Goal: Task Accomplishment & Management: Use online tool/utility

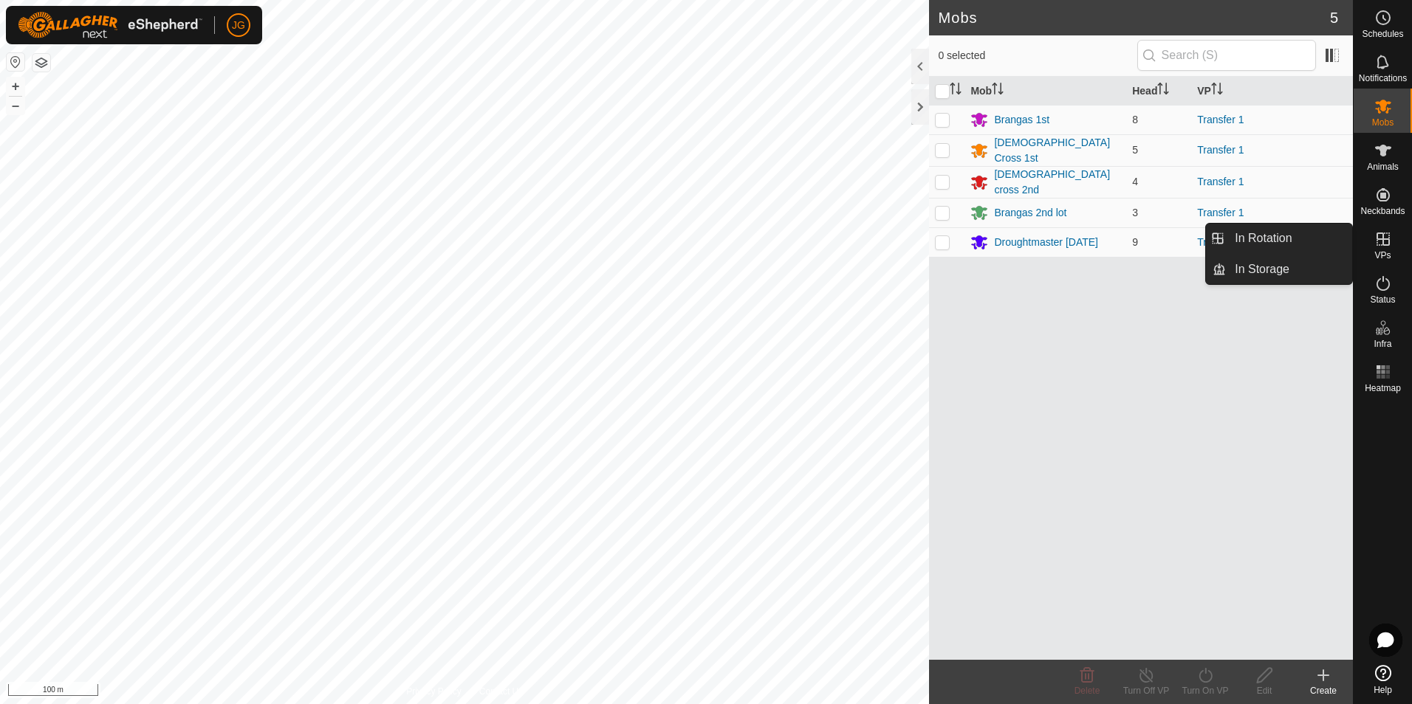
click at [1382, 244] on icon at bounding box center [1383, 239] width 18 height 18
click at [1242, 241] on link "In Rotation" at bounding box center [1288, 239] width 126 height 30
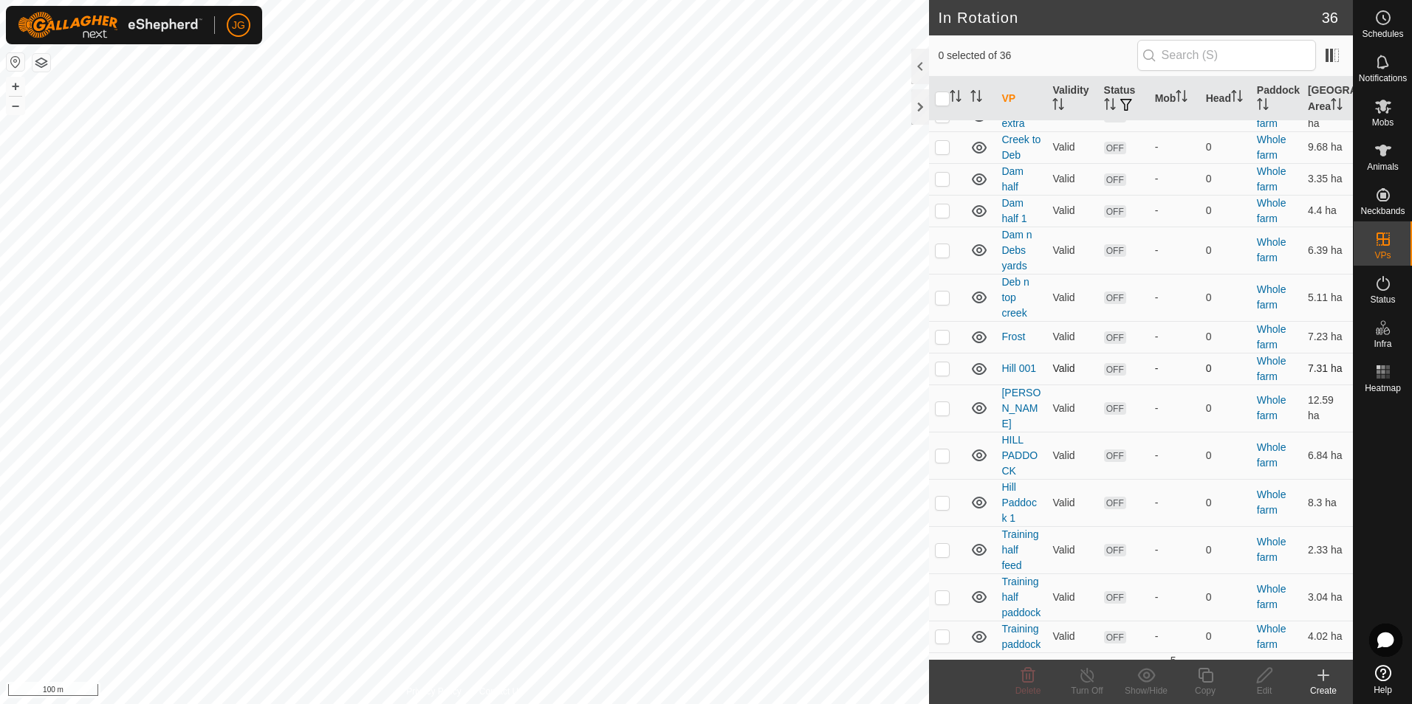
scroll to position [591, 0]
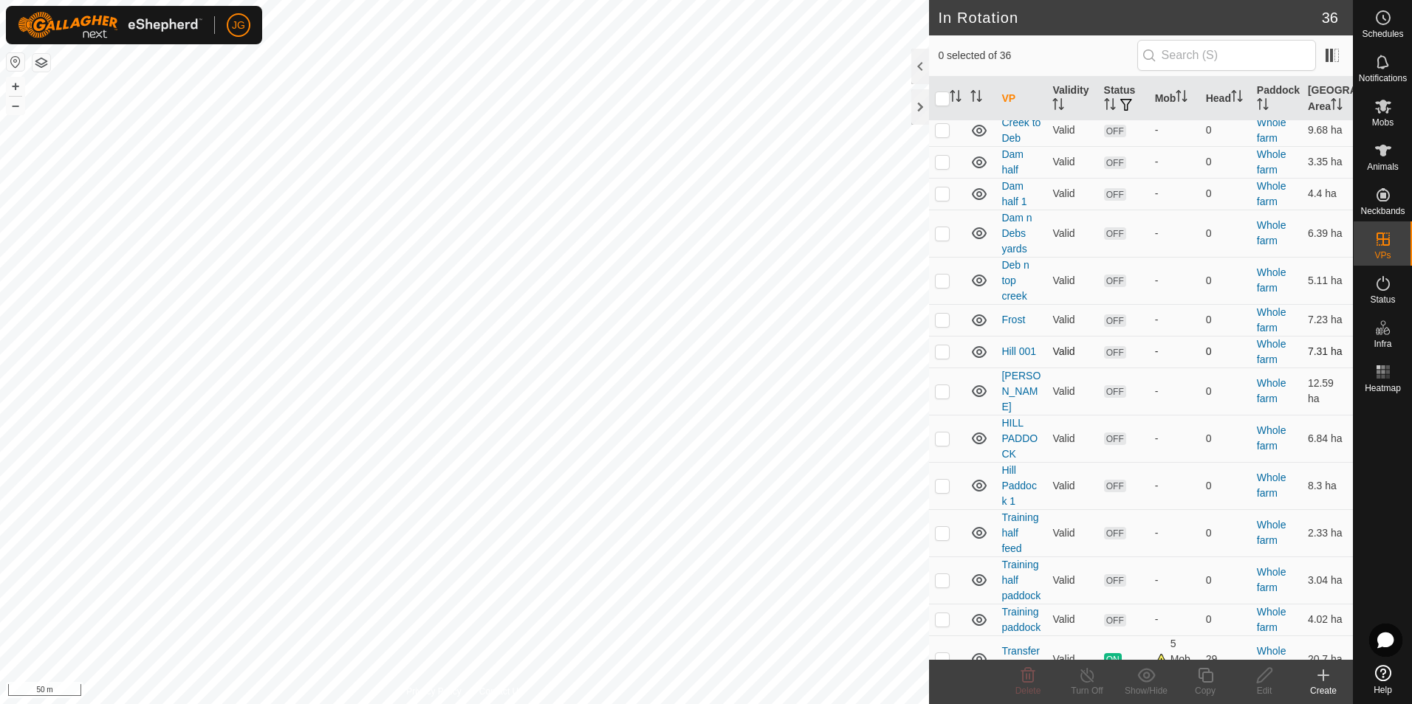
checkbox input "true"
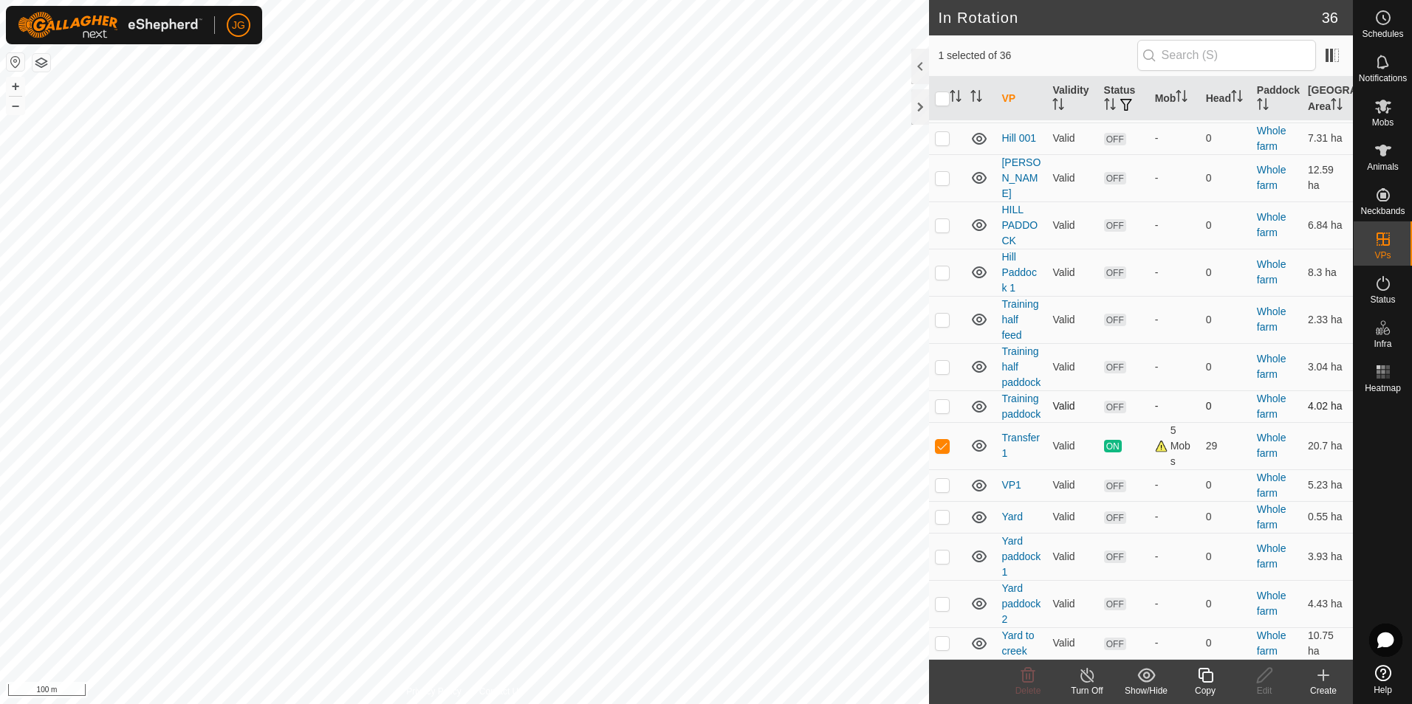
scroll to position [835, 0]
click at [1203, 678] on icon at bounding box center [1204, 675] width 15 height 15
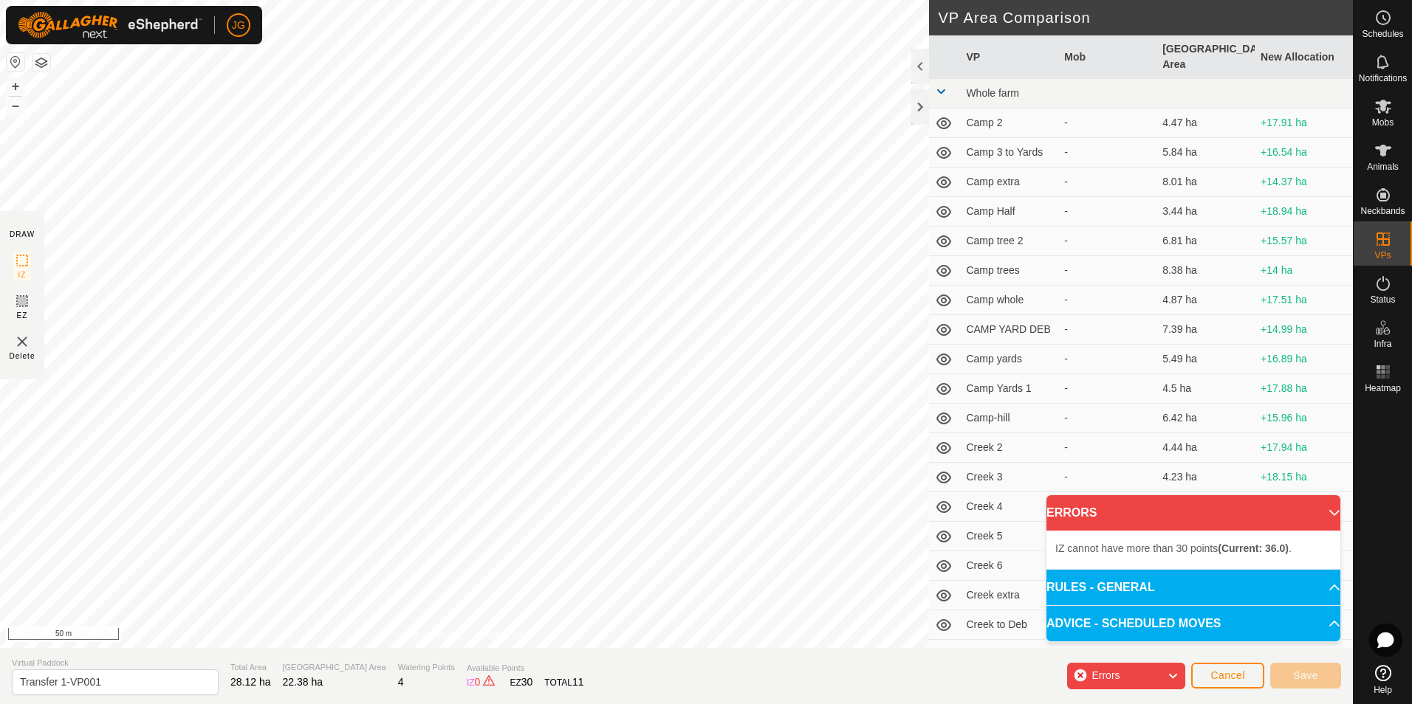
click at [1177, 679] on icon at bounding box center [1172, 676] width 12 height 19
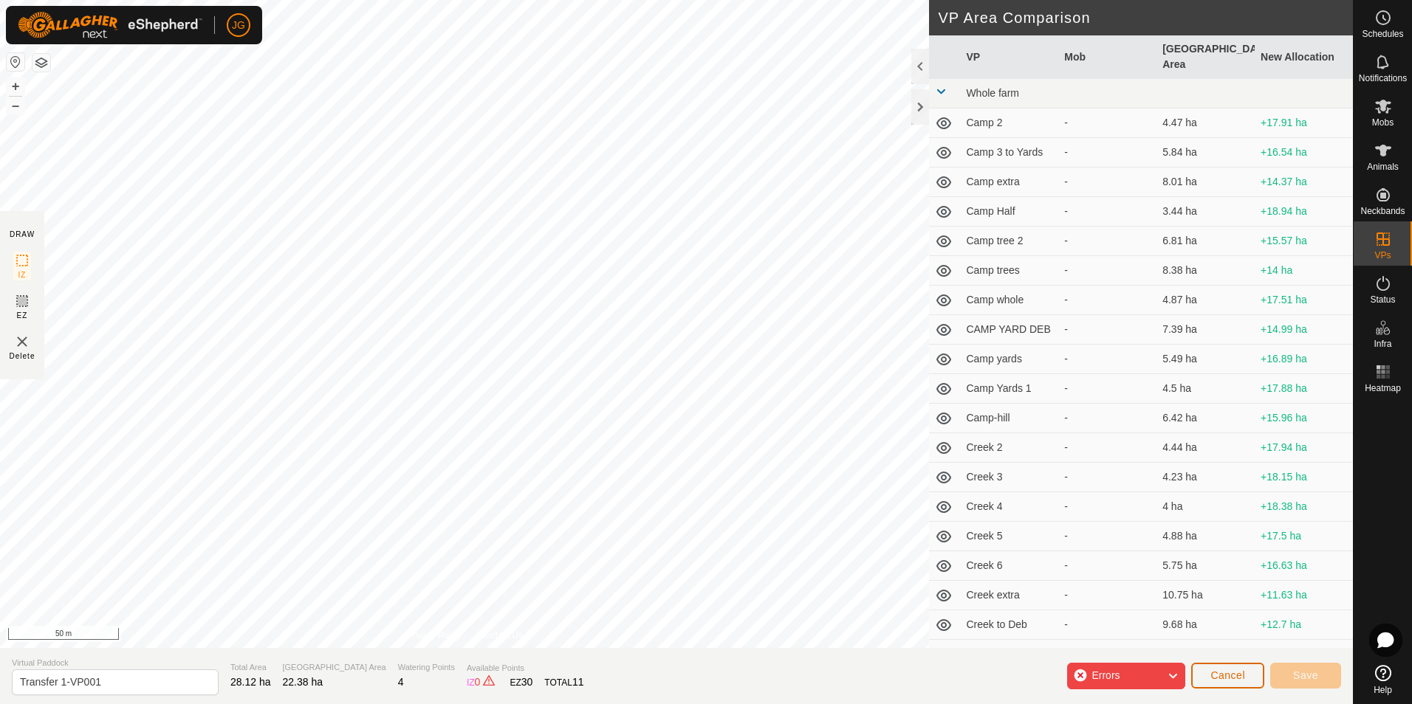
click at [1220, 677] on span "Cancel" at bounding box center [1227, 676] width 35 height 12
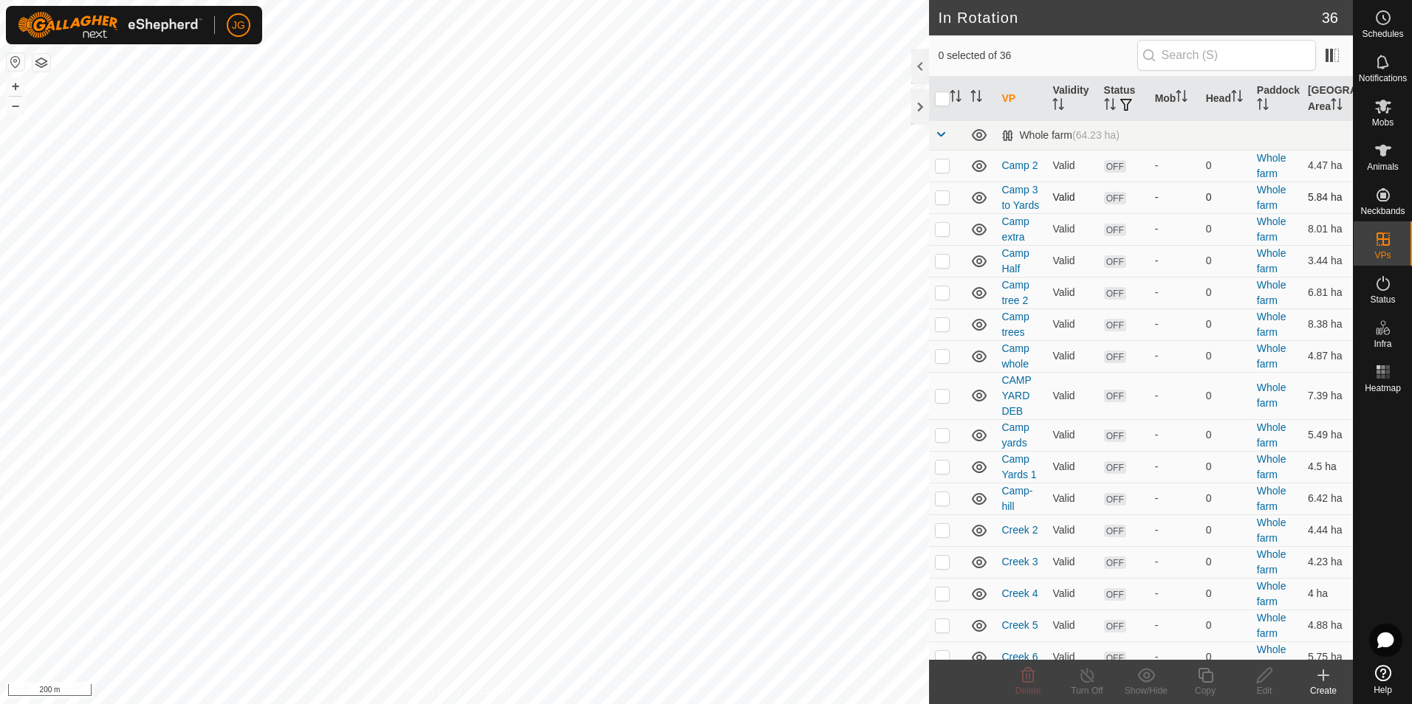
checkbox input "true"
click at [1211, 679] on icon at bounding box center [1204, 675] width 15 height 15
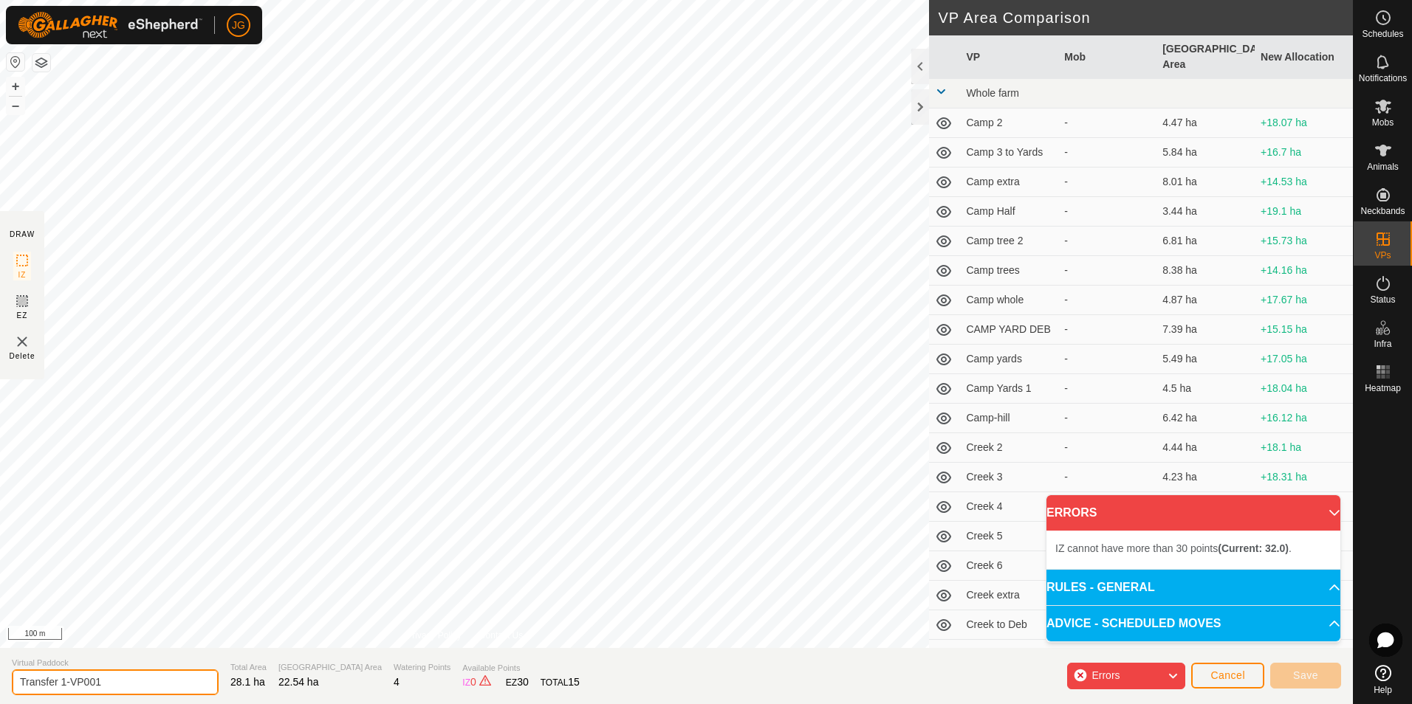
click at [109, 682] on input "Transfer 1-VP001" at bounding box center [115, 683] width 207 height 26
type input "Transfer 1-VP0011"
click at [1327, 512] on p-accordion-header "ERRORS" at bounding box center [1193, 512] width 294 height 35
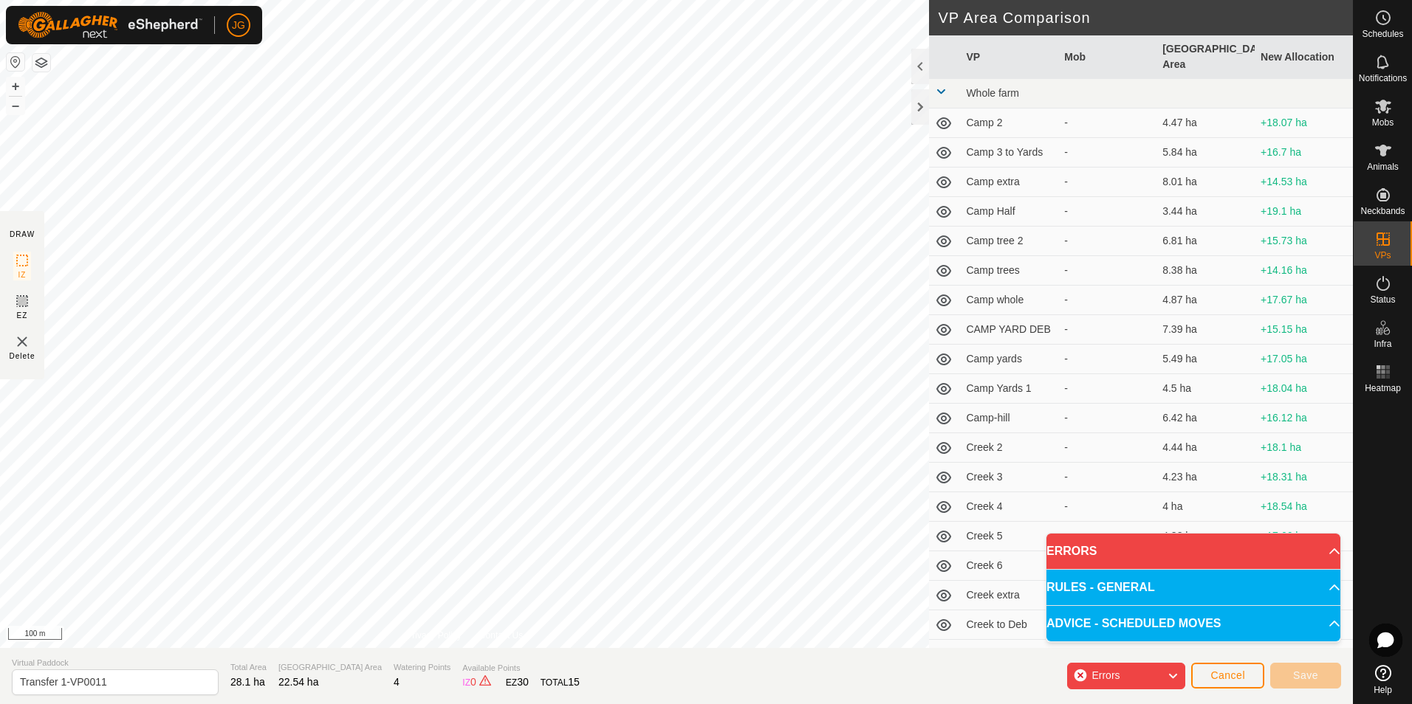
click at [1327, 550] on span at bounding box center [1327, 550] width 0 height 0
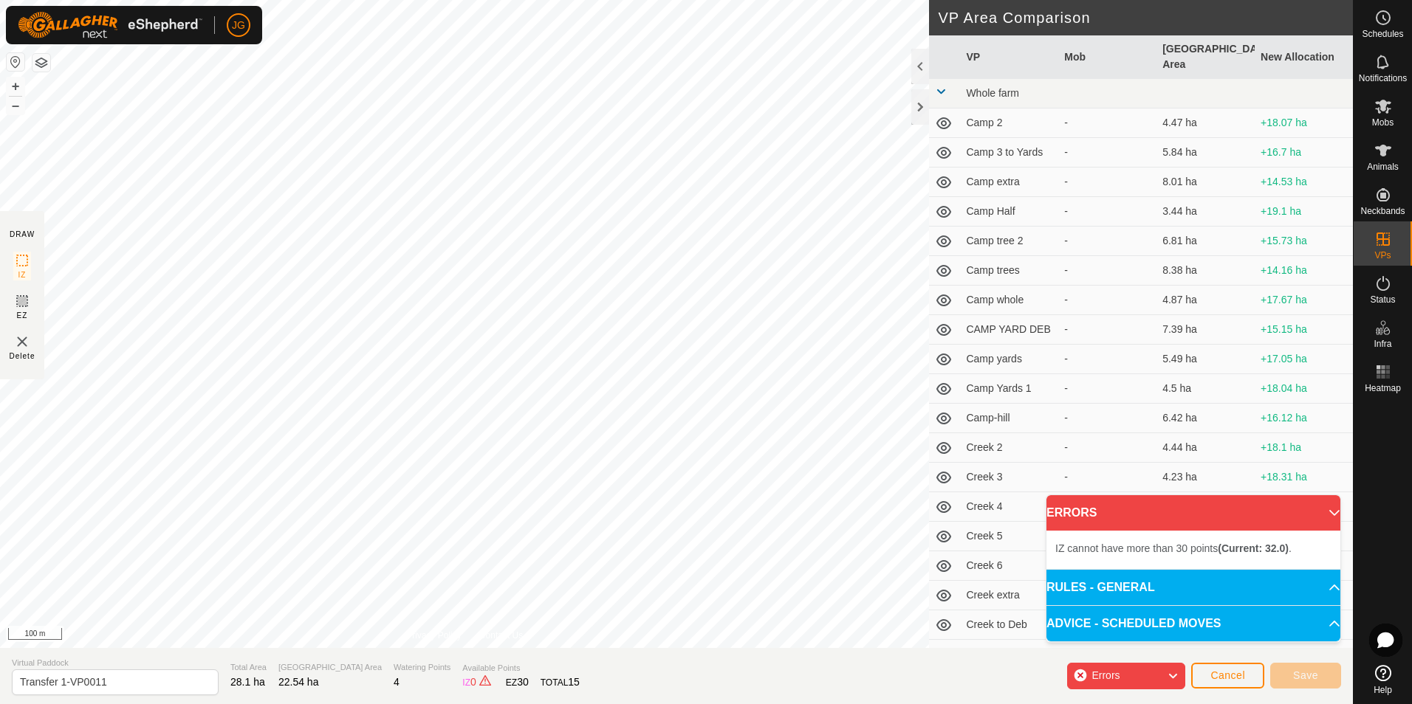
click at [1175, 676] on icon at bounding box center [1172, 676] width 12 height 19
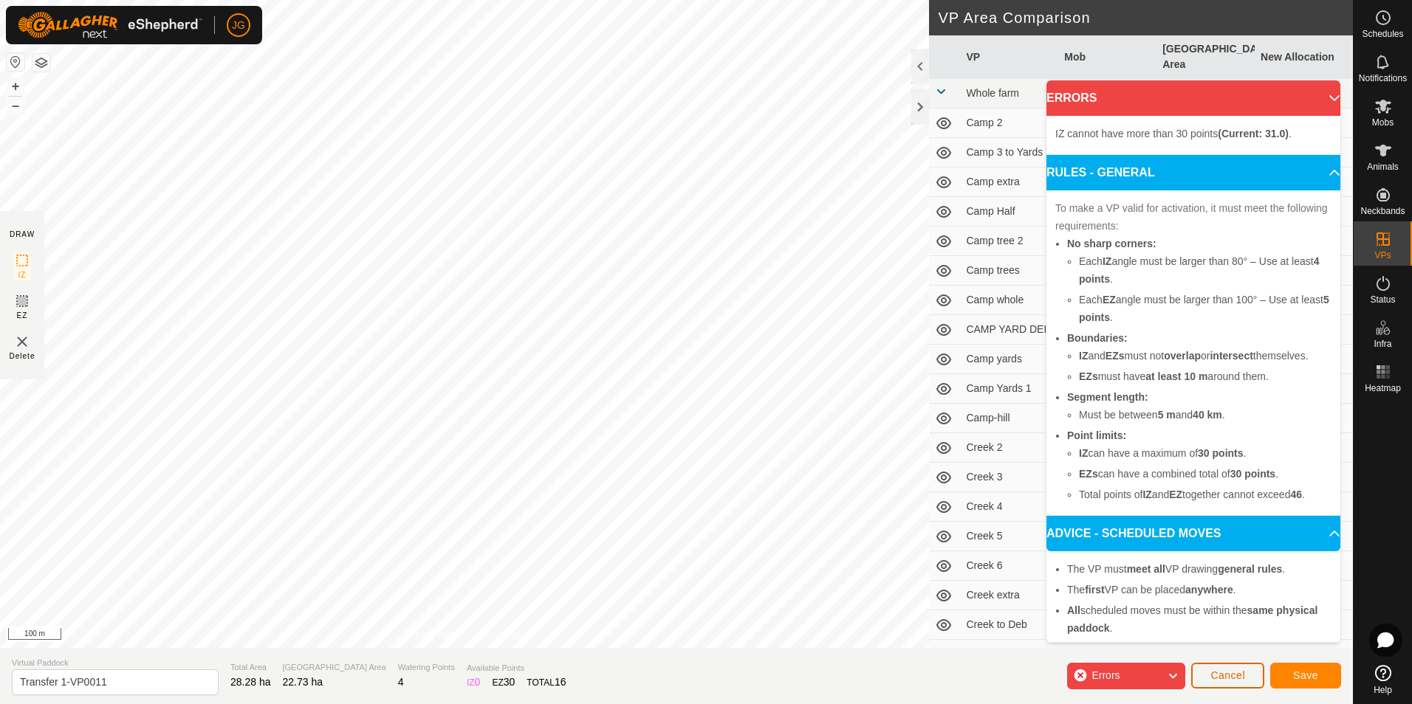
click at [1236, 678] on span "Cancel" at bounding box center [1227, 676] width 35 height 12
